Goal: Task Accomplishment & Management: Manage account settings

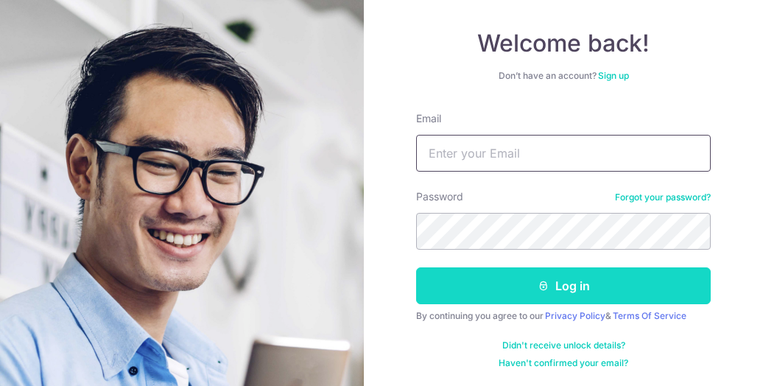
type input "Sgcadfoods@gmail.com"
click at [573, 282] on button "Log in" at bounding box center [563, 285] width 295 height 37
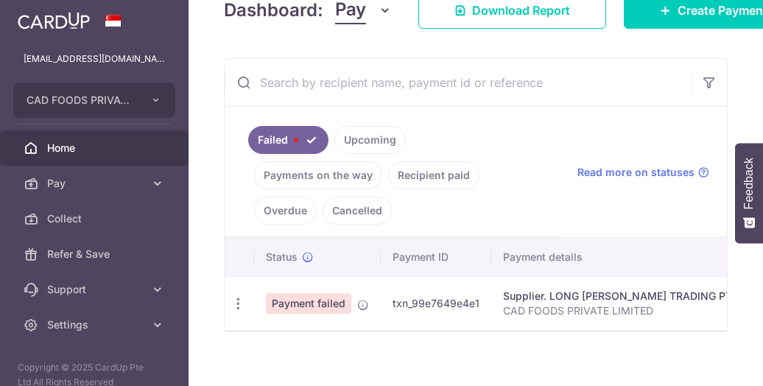
scroll to position [286, 0]
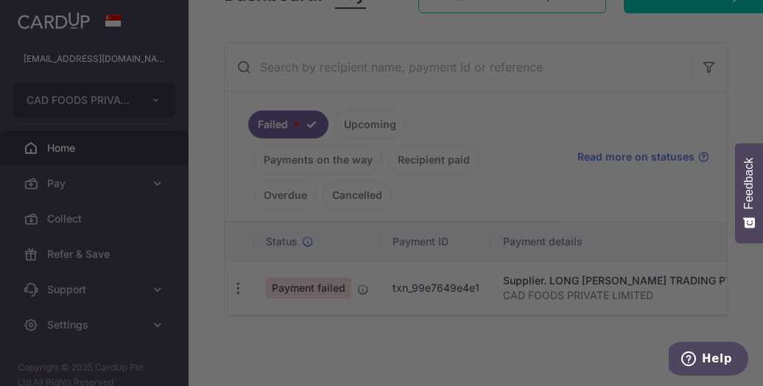
click at [592, 312] on div at bounding box center [385, 195] width 771 height 390
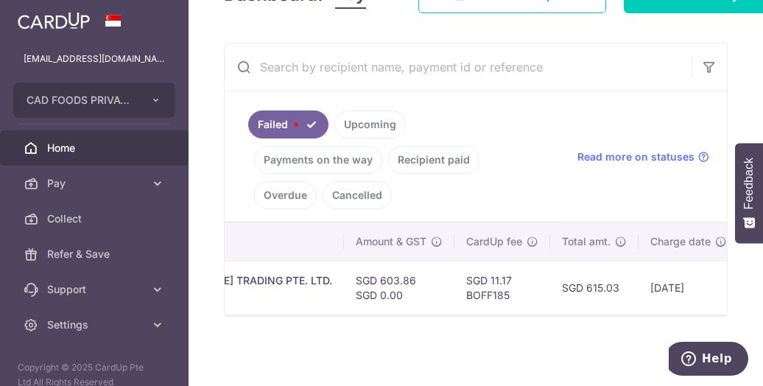
click at [585, 315] on div at bounding box center [476, 315] width 502 height 1
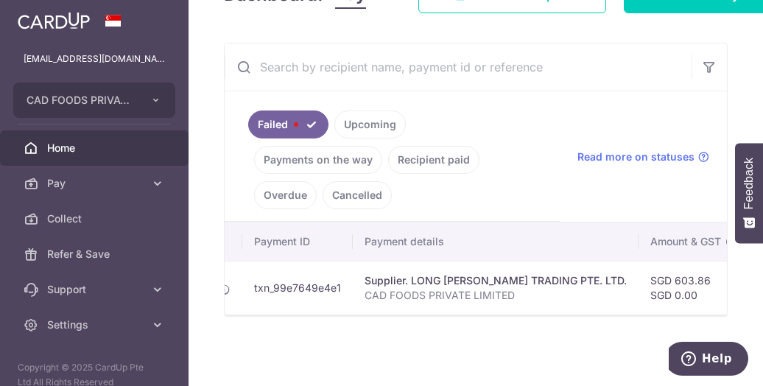
scroll to position [0, 0]
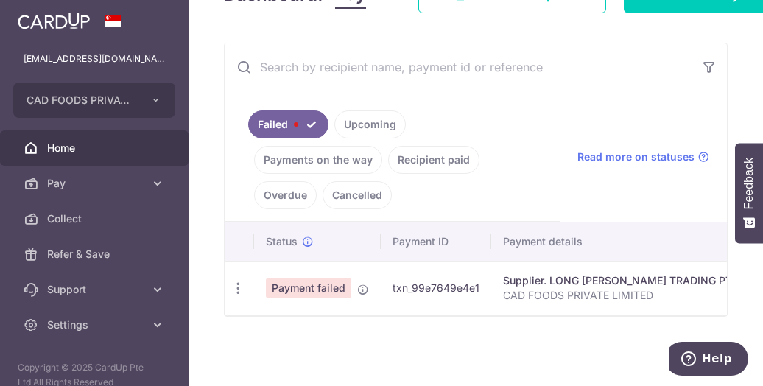
drag, startPoint x: 585, startPoint y: 315, endPoint x: 290, endPoint y: 303, distance: 295.7
click at [290, 303] on div "Status Payment ID Payment details Amount & GST CardUp fee Total amt. Charge dat…" at bounding box center [476, 269] width 502 height 94
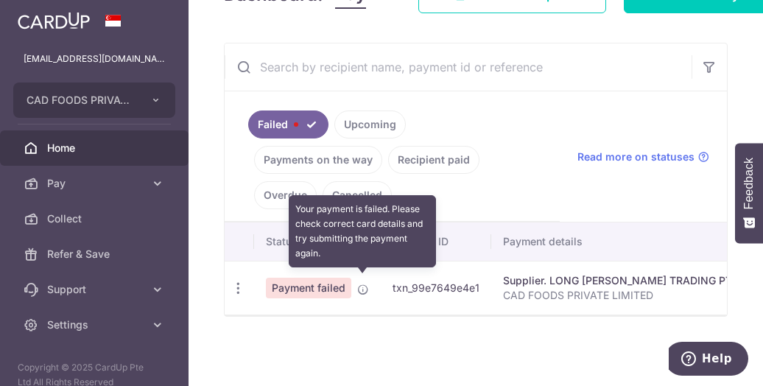
click at [360, 284] on icon at bounding box center [363, 290] width 12 height 12
click at [362, 284] on icon at bounding box center [363, 290] width 12 height 12
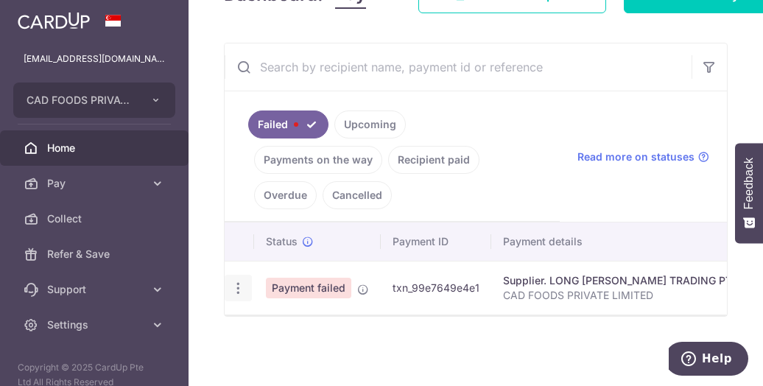
click at [234, 281] on icon "button" at bounding box center [238, 288] width 15 height 15
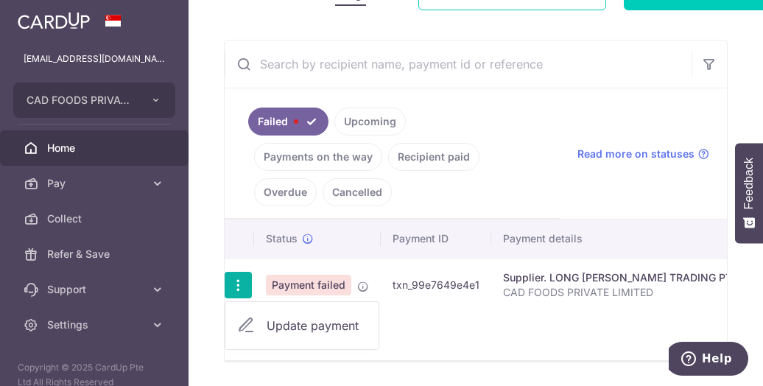
click at [306, 322] on span "Update payment" at bounding box center [317, 326] width 100 height 18
radio input "true"
type input "603.86"
type input "0.00"
type input "CAD FOODS PRIVATE LIMITED"
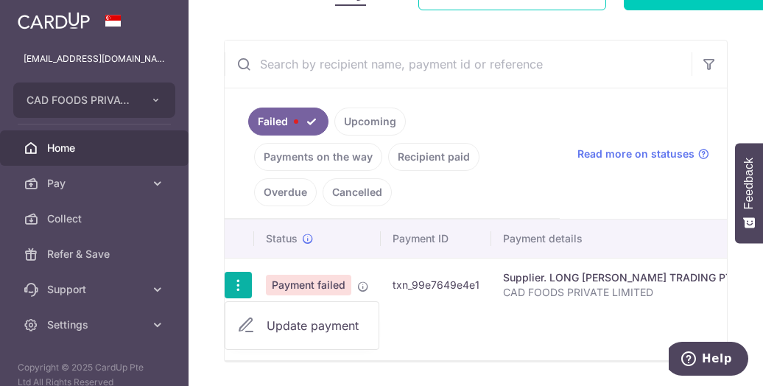
type input "FOOD SUPPLIES"
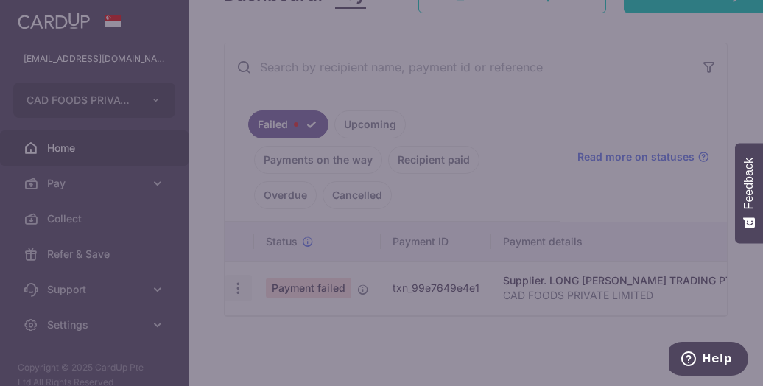
type input "BOFF185"
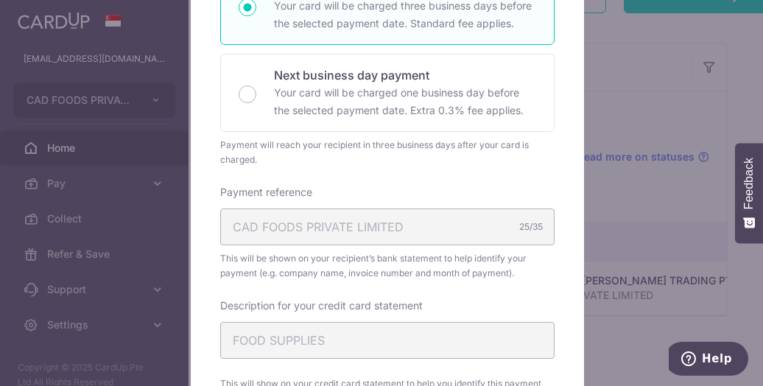
scroll to position [663, 0]
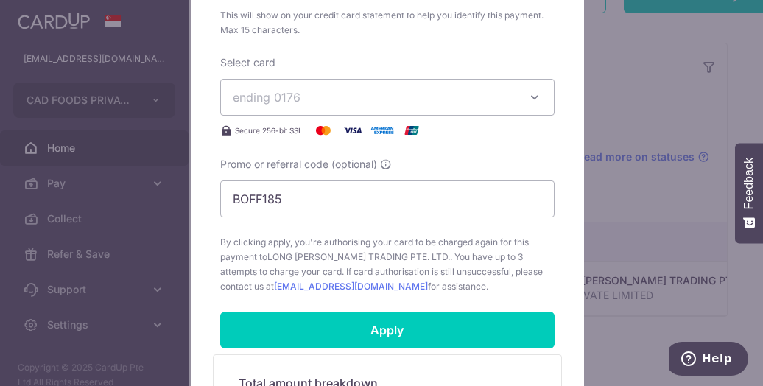
click at [536, 99] on button "ending 0176" at bounding box center [387, 97] width 334 height 37
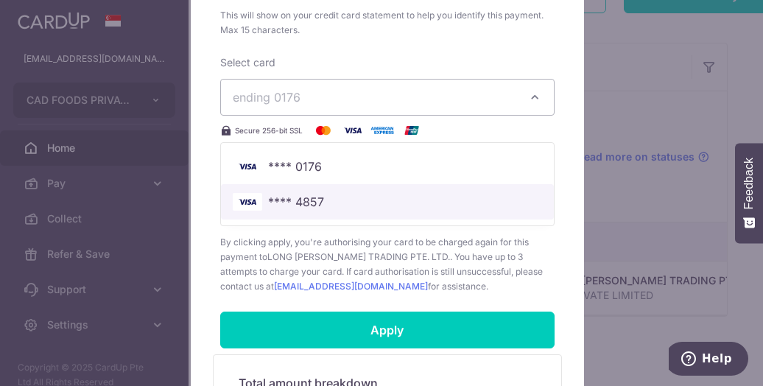
click at [432, 200] on span "**** 4857" at bounding box center [387, 202] width 309 height 18
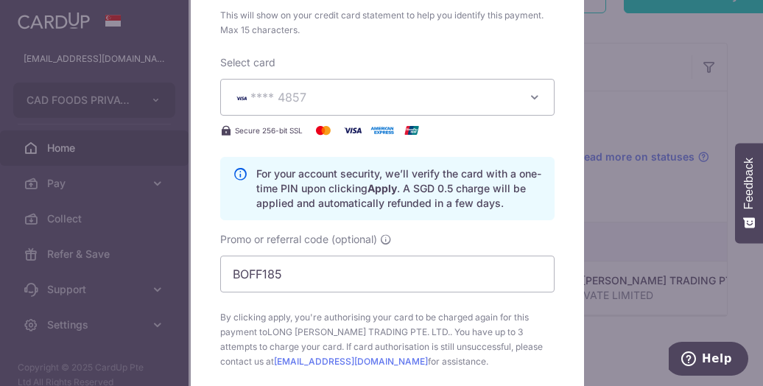
scroll to position [958, 0]
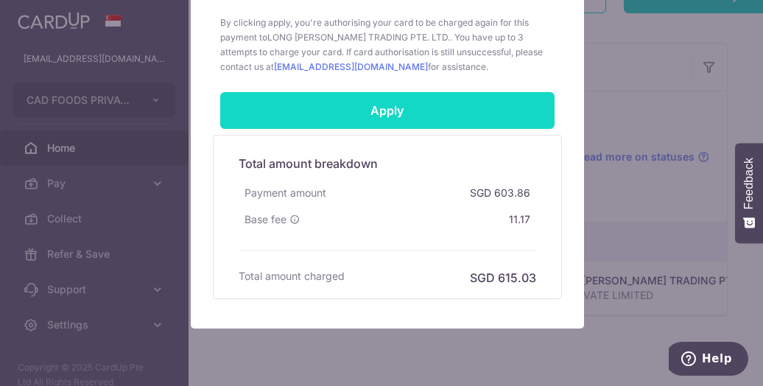
click at [382, 111] on input "Apply" at bounding box center [387, 110] width 334 height 37
